Goal: Complete application form

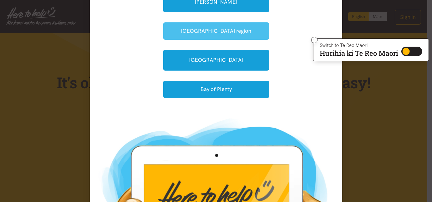
click at [221, 26] on button "[GEOGRAPHIC_DATA] region" at bounding box center [216, 30] width 106 height 17
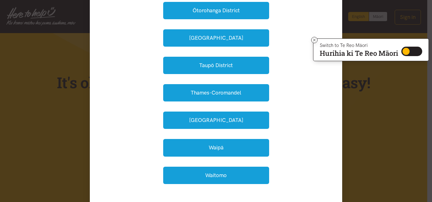
scroll to position [190, 0]
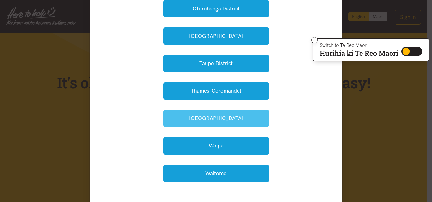
click at [207, 118] on button "Waikato District" at bounding box center [216, 118] width 106 height 17
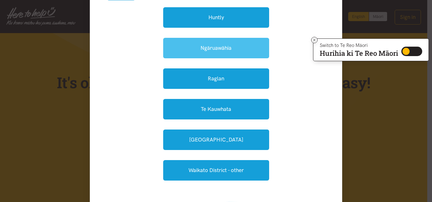
scroll to position [95, 0]
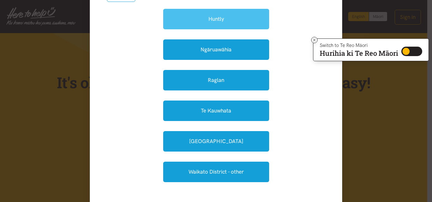
click at [220, 19] on link "Huntly" at bounding box center [216, 19] width 106 height 21
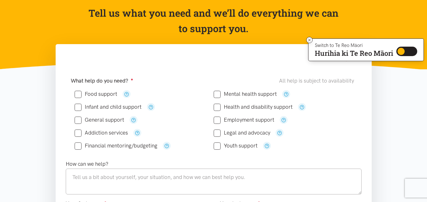
click at [78, 95] on input "Food support" at bounding box center [96, 94] width 43 height 5
checkbox input "true"
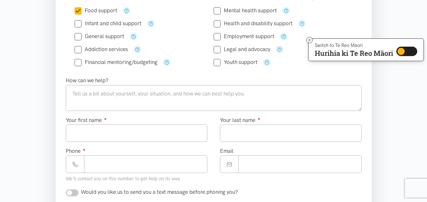
scroll to position [158, 0]
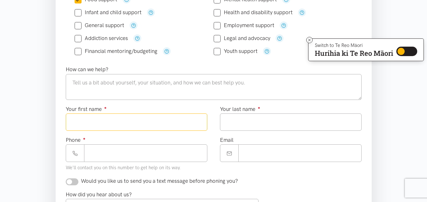
click at [132, 125] on input "Your first name ●" at bounding box center [137, 122] width 142 height 17
type input "***"
click at [226, 121] on input "Your last name ●" at bounding box center [291, 122] width 142 height 17
type input "********"
click at [172, 156] on input "Phone ●" at bounding box center [145, 153] width 123 height 17
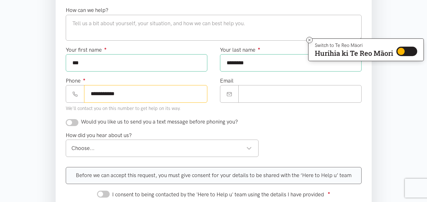
scroll to position [221, 0]
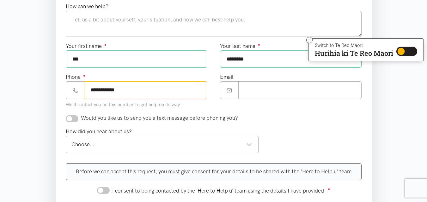
type input "**********"
click at [76, 118] on input "checkbox" at bounding box center [72, 119] width 13 height 7
checkbox input "true"
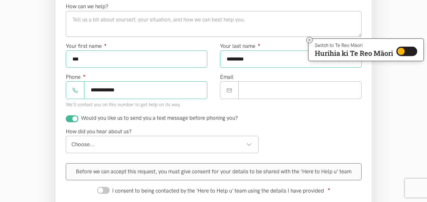
click at [249, 146] on div "Choose..." at bounding box center [161, 145] width 181 height 9
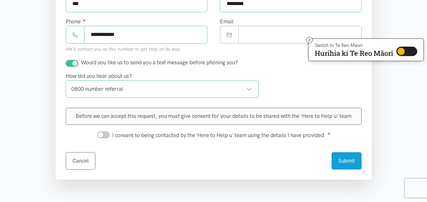
scroll to position [347, 0]
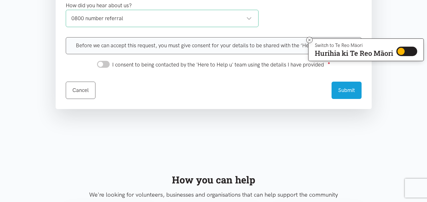
click at [104, 65] on input "I consent to being contacted by the 'Here to Help u' team using the details I h…" at bounding box center [103, 64] width 13 height 7
checkbox input "true"
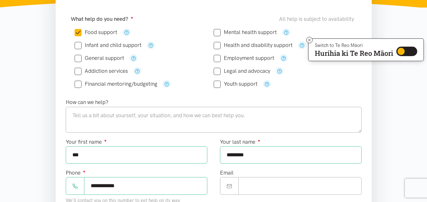
scroll to position [63, 0]
